Goal: Communication & Community: Share content

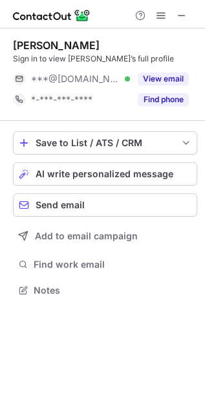
scroll to position [281, 205]
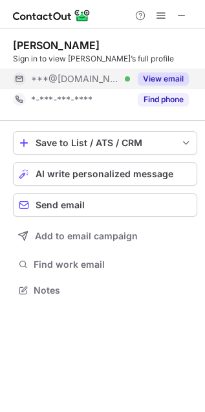
click at [159, 87] on div "View email" at bounding box center [159, 78] width 59 height 21
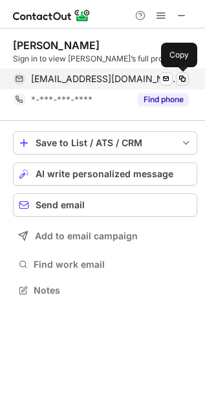
click at [185, 81] on span at bounding box center [182, 79] width 10 height 10
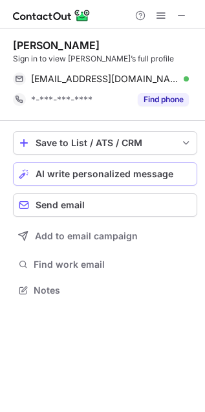
click at [162, 172] on span "AI write personalized message" at bounding box center [105, 174] width 138 height 10
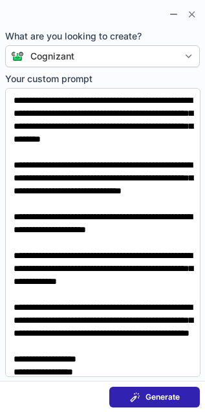
click at [165, 394] on span "Generate" at bounding box center [162, 397] width 34 height 10
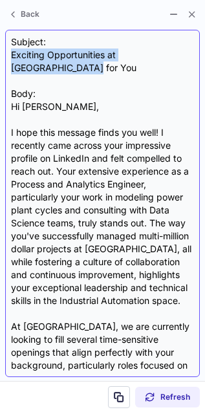
drag, startPoint x: 10, startPoint y: 54, endPoint x: 53, endPoint y: 74, distance: 47.4
click at [53, 74] on div "Subject: Exciting Opportunities at Cognizant for You Body: Hi Hamza, I hope thi…" at bounding box center [102, 203] width 183 height 335
copy div "Exciting Opportunities at Cognizant for You"
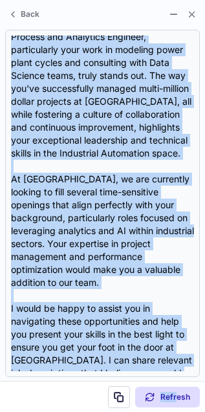
scroll to position [311, 0]
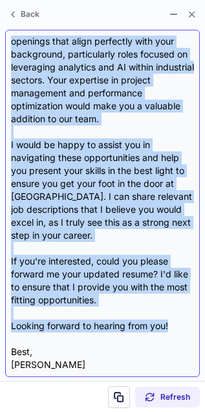
drag, startPoint x: 6, startPoint y: 105, endPoint x: 185, endPoint y: 315, distance: 275.0
click at [185, 315] on div "Subject: Exciting Opportunities at Cognizant for You Body: Hi Hamza, I hope thi…" at bounding box center [102, 203] width 194 height 347
copy div "Hi Hamza, I hope this message finds you well! I recently came across your impre…"
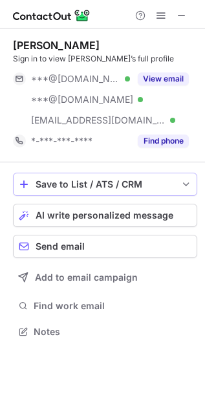
scroll to position [323, 205]
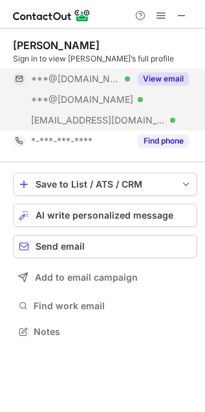
drag, startPoint x: 165, startPoint y: 67, endPoint x: 163, endPoint y: 84, distance: 17.6
click at [163, 84] on div "[PERSON_NAME] Sign in to view [PERSON_NAME]’s full profile ***@[DOMAIN_NAME] Ve…" at bounding box center [105, 95] width 184 height 112
click at [160, 78] on button "View email" at bounding box center [163, 78] width 51 height 13
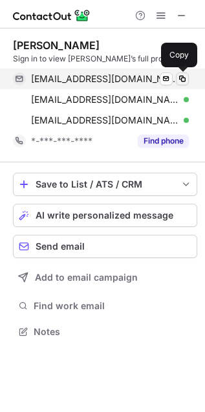
click at [185, 78] on span at bounding box center [182, 79] width 10 height 10
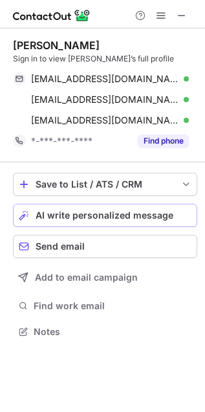
click at [163, 215] on span "AI write personalized message" at bounding box center [105, 215] width 138 height 10
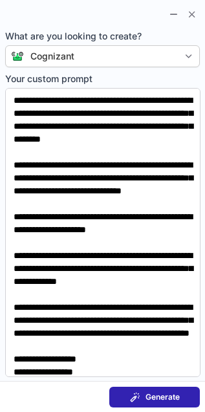
click at [159, 399] on span "Generate" at bounding box center [162, 397] width 34 height 10
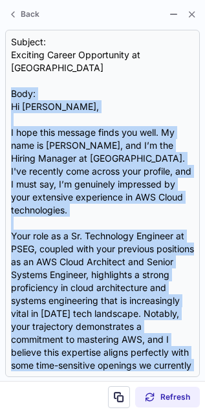
scroll to position [129, 0]
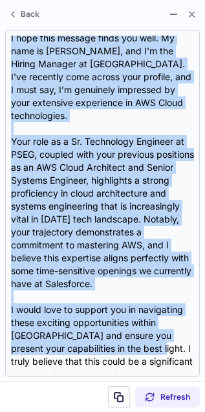
drag, startPoint x: 11, startPoint y: 83, endPoint x: 138, endPoint y: 381, distance: 324.3
click at [138, 381] on div "Back Subject: Exciting Career Opportunity at Cognizant Body: Hi Ashraful, I hop…" at bounding box center [102, 206] width 205 height 412
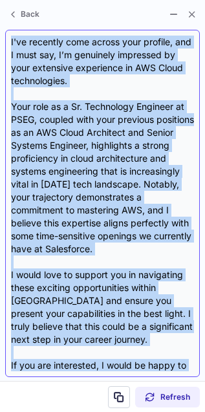
copy div "Body: Hi Ashraful, I hope this message finds you well. My name is Christopher B…"
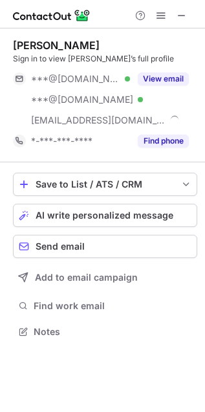
scroll to position [323, 205]
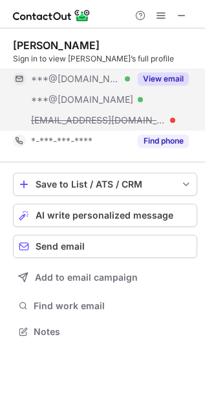
click at [163, 83] on button "View email" at bounding box center [163, 78] width 51 height 13
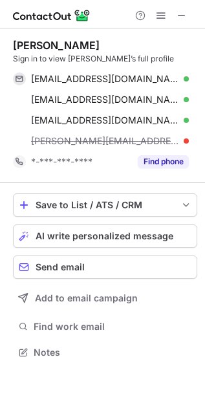
scroll to position [343, 205]
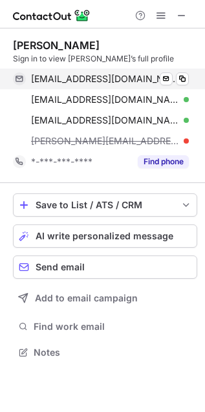
click at [189, 79] on div "aflorence77@gmail.com Verified Send email Copy" at bounding box center [101, 78] width 176 height 21
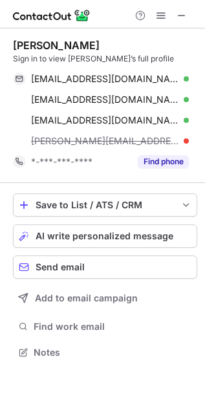
click at [167, 253] on div "Save to List / ATS / CRM List Select Lever Connect Greenhouse Connect Salesforc…" at bounding box center [105, 277] width 184 height 189
click at [163, 241] on button "AI write personalized message" at bounding box center [105, 235] width 184 height 23
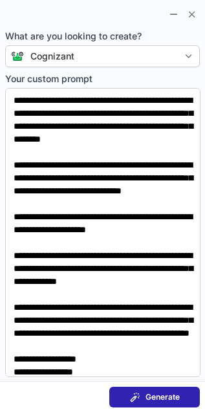
click at [174, 399] on span "Generate" at bounding box center [162, 397] width 34 height 10
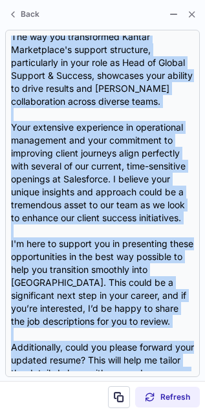
scroll to position [285, 0]
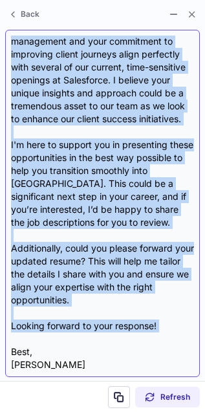
drag, startPoint x: 8, startPoint y: 98, endPoint x: 139, endPoint y: 328, distance: 265.3
click at [139, 328] on div "Subject: Exciting Opportunities at Cognizant Body: Hi Adrian, I hope this messa…" at bounding box center [102, 203] width 194 height 347
copy div "Hi Adrian, I hope this message finds you well. As the Hiring Manager at Cogniza…"
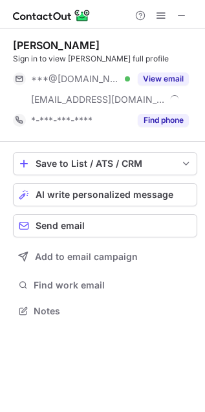
scroll to position [301, 205]
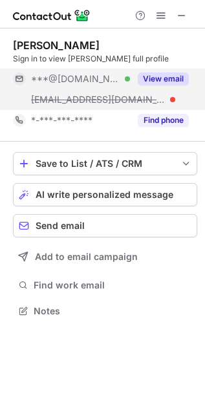
click at [169, 85] on div "View email" at bounding box center [159, 78] width 59 height 21
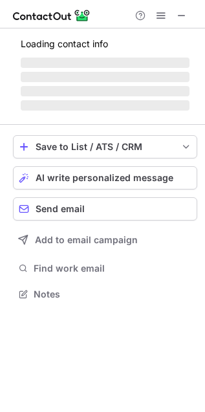
scroll to position [281, 205]
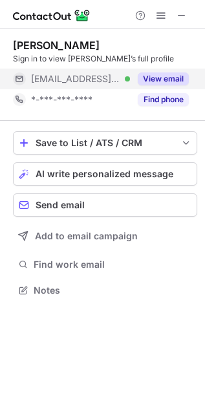
click at [173, 76] on button "View email" at bounding box center [163, 78] width 51 height 13
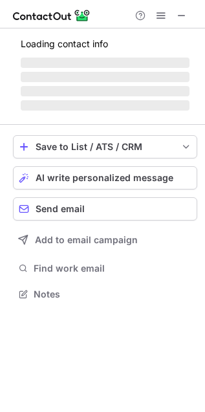
scroll to position [301, 205]
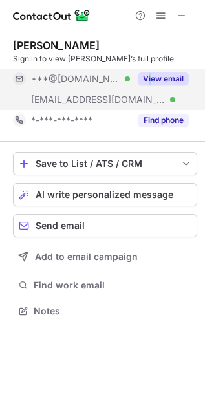
click at [147, 87] on div "View email" at bounding box center [159, 78] width 59 height 21
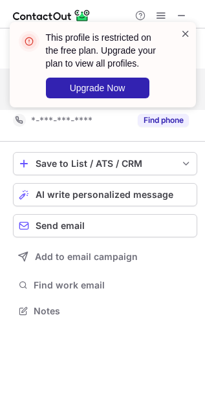
click at [185, 37] on span at bounding box center [185, 33] width 10 height 13
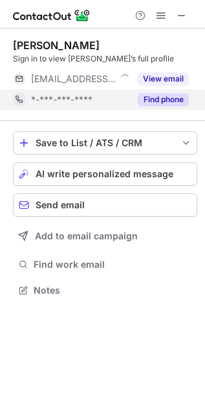
scroll to position [281, 205]
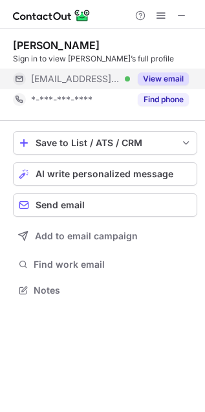
click at [136, 82] on div "View email" at bounding box center [159, 78] width 59 height 21
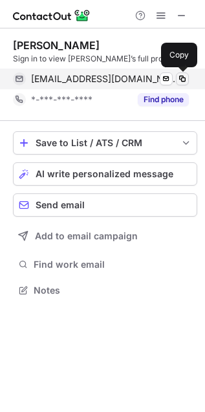
click at [183, 84] on button at bounding box center [182, 78] width 13 height 13
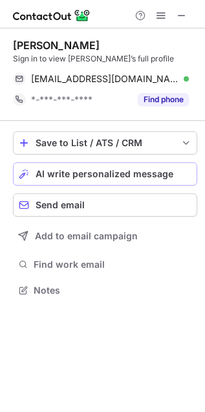
click at [169, 179] on button "AI write personalized message" at bounding box center [105, 173] width 184 height 23
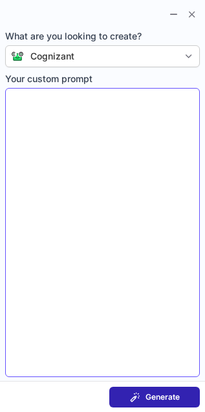
type textarea "**********"
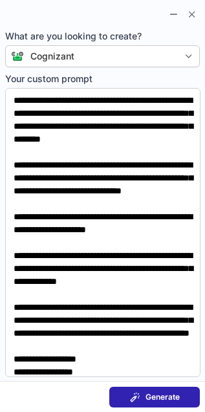
drag, startPoint x: 182, startPoint y: 404, endPoint x: 175, endPoint y: 459, distance: 55.4
click at [175, 412] on html "Brian Tomczyk Sign in to view Brian’s full profile tomczykb@mskcc.org Verified …" at bounding box center [102, 206] width 205 height 412
click at [193, 23] on section at bounding box center [102, 13] width 205 height 26
click at [192, 17] on span at bounding box center [192, 14] width 10 height 10
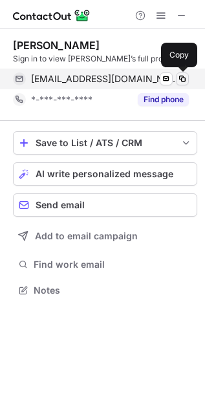
click at [178, 76] on span at bounding box center [182, 79] width 10 height 10
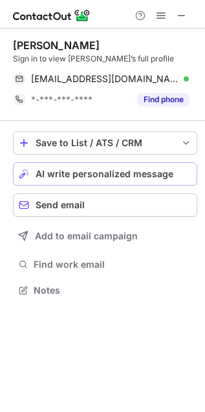
click at [99, 178] on span "AI write personalized message" at bounding box center [105, 174] width 138 height 10
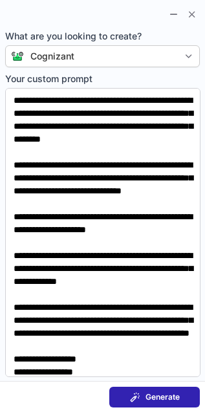
click at [165, 403] on button "Generate" at bounding box center [154, 396] width 90 height 21
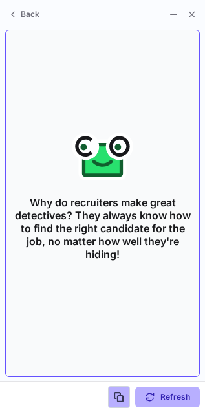
click at [59, 228] on p "Why do recruiters make great detectives? They always know how to find the right…" at bounding box center [102, 228] width 183 height 96
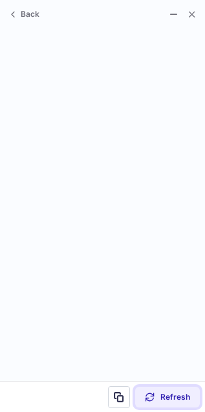
click at [145, 392] on span at bounding box center [150, 397] width 10 height 10
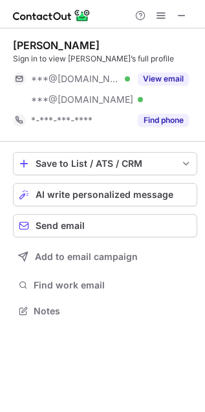
scroll to position [301, 205]
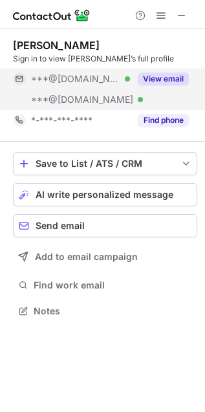
click at [152, 81] on button "View email" at bounding box center [163, 78] width 51 height 13
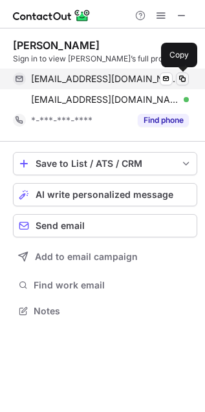
click at [185, 81] on span at bounding box center [182, 79] width 10 height 10
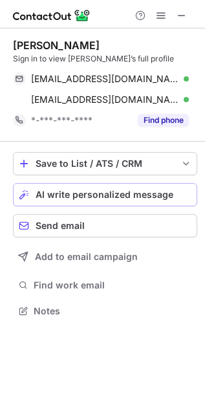
click at [163, 194] on span "AI write personalized message" at bounding box center [105, 194] width 138 height 10
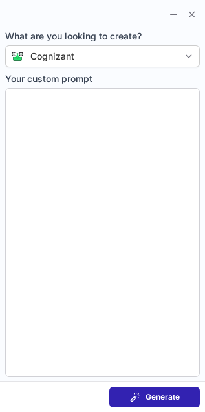
type textarea "**********"
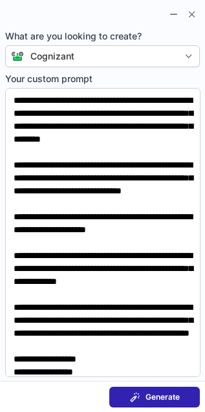
click at [181, 401] on button "Generate" at bounding box center [154, 396] width 90 height 21
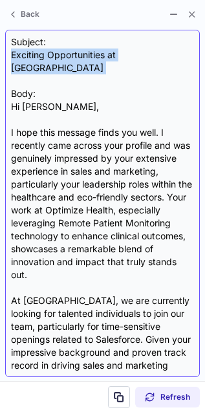
drag, startPoint x: 6, startPoint y: 57, endPoint x: 72, endPoint y: 62, distance: 65.5
click at [72, 62] on div "Subject: Exciting Opportunities at Cognizant Body: Hi Daniel, I hope this messa…" at bounding box center [102, 203] width 194 height 347
click at [72, 62] on div "Subject: Exciting Opportunities at Cognizant Body: Hi Daniel, I hope this messa…" at bounding box center [102, 203] width 183 height 335
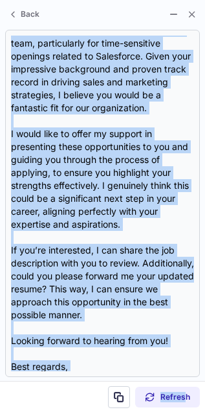
scroll to position [311, 0]
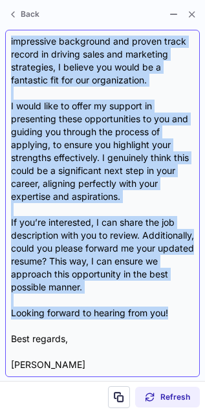
drag, startPoint x: 8, startPoint y: 92, endPoint x: 185, endPoint y: 299, distance: 272.1
click at [185, 299] on div "Subject: Exciting Opportunities at Cognizant Body: Hi Daniel, I hope this messa…" at bounding box center [102, 203] width 194 height 347
copy div "Hi Daniel, I hope this message finds you well. I recently came across your prof…"
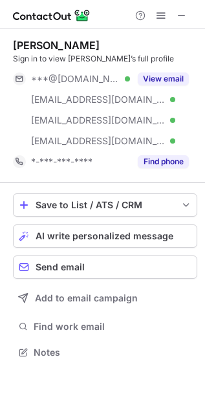
scroll to position [343, 205]
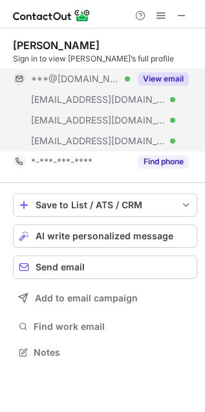
click at [175, 81] on button "View email" at bounding box center [163, 78] width 51 height 13
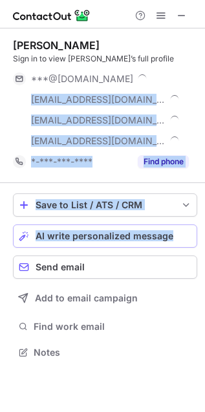
drag, startPoint x: 174, startPoint y: 68, endPoint x: 168, endPoint y: 240, distance: 172.0
click at [168, 240] on div "[PERSON_NAME] Sign in to view [PERSON_NAME]’s full profile ***@[DOMAIN_NAME] [E…" at bounding box center [102, 199] width 205 height 343
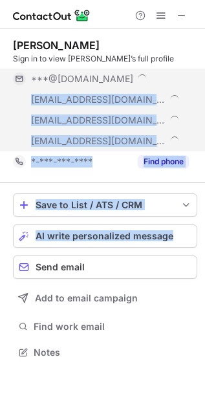
click at [157, 78] on div "***@[DOMAIN_NAME]" at bounding box center [110, 79] width 158 height 12
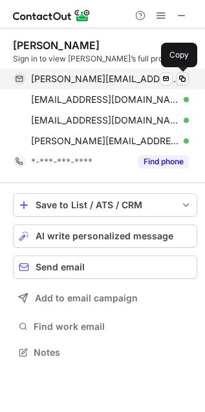
click at [182, 81] on span at bounding box center [182, 79] width 10 height 10
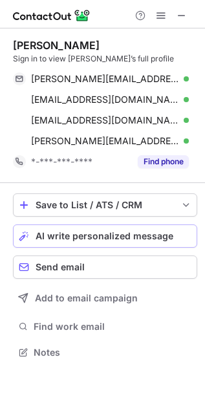
click at [146, 233] on span "AI write personalized message" at bounding box center [105, 236] width 138 height 10
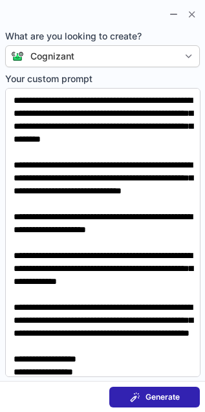
click at [175, 390] on button "Generate" at bounding box center [154, 396] width 90 height 21
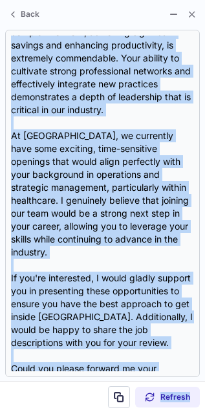
scroll to position [362, 0]
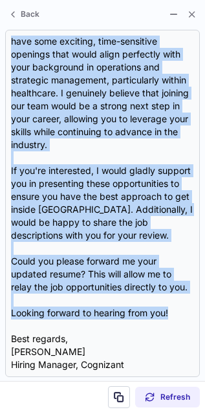
drag, startPoint x: 5, startPoint y: 92, endPoint x: 204, endPoint y: 317, distance: 299.8
click at [204, 317] on section "Subject: Exciting Opportunities at [GEOGRAPHIC_DATA] Body: Hi [PERSON_NAME], I …" at bounding box center [102, 203] width 205 height 355
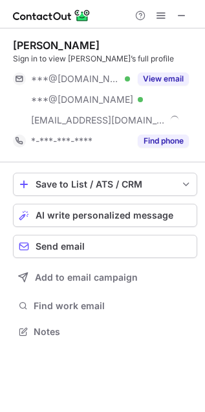
scroll to position [323, 205]
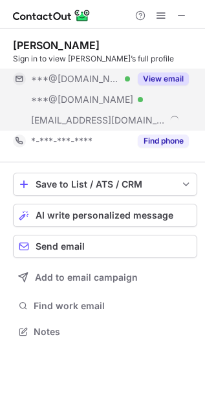
click at [176, 76] on button "View email" at bounding box center [163, 78] width 51 height 13
click at [171, 78] on button "View email" at bounding box center [163, 78] width 51 height 13
